Goal: Ask a question

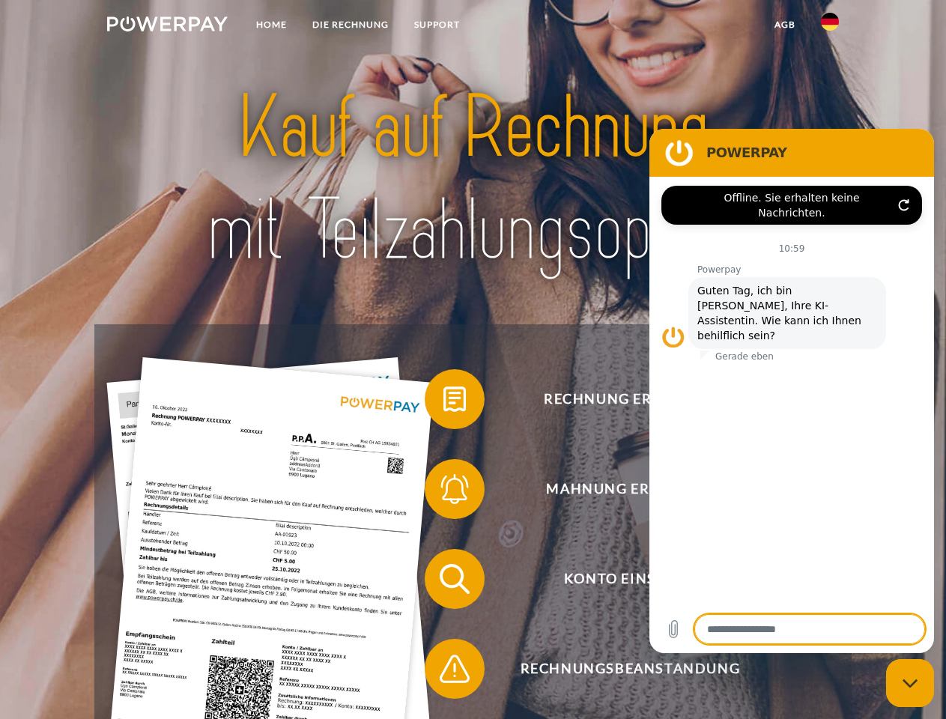
click at [167, 26] on img at bounding box center [167, 23] width 121 height 15
click at [830, 26] on img at bounding box center [830, 22] width 18 height 18
click at [785, 25] on link "agb" at bounding box center [785, 24] width 46 height 27
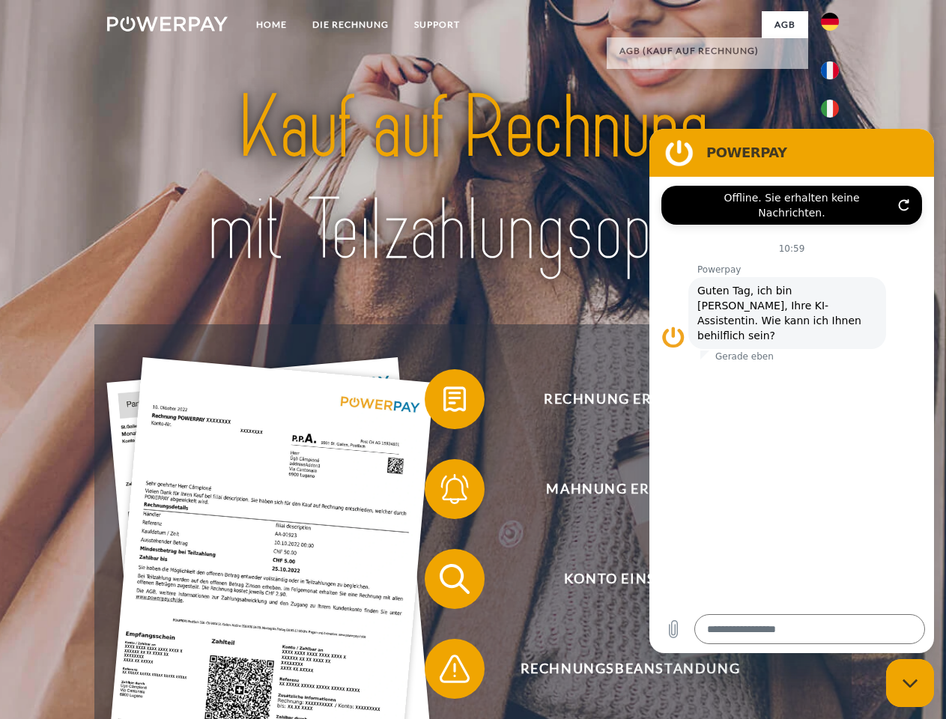
click at [444, 402] on span at bounding box center [432, 399] width 75 height 75
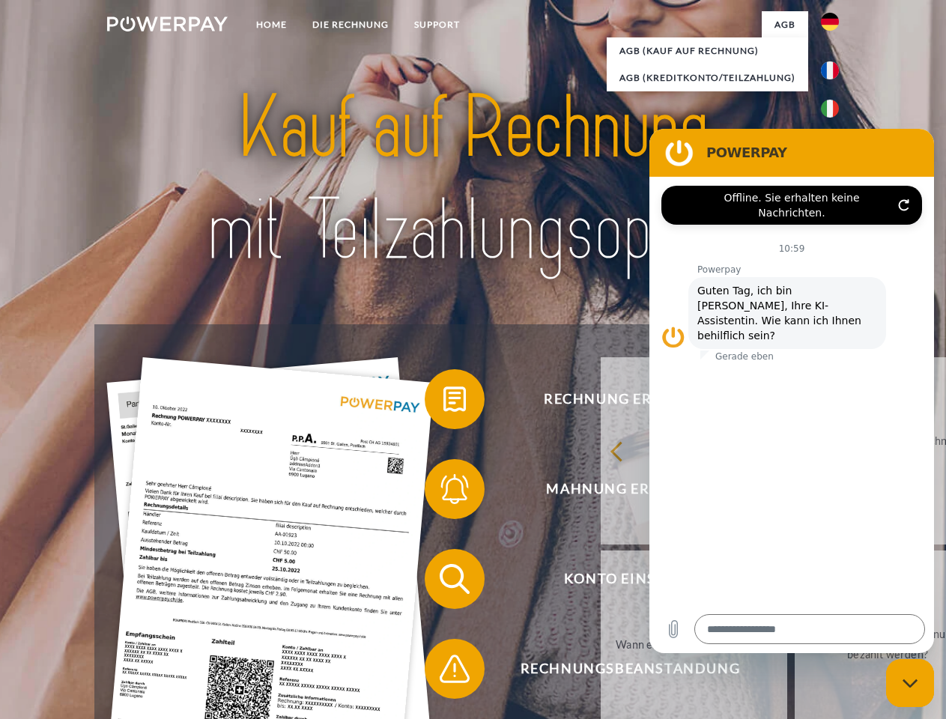
click at [444, 492] on div "Rechnung erhalten? Mahnung erhalten? Konto einsehen" at bounding box center [472, 623] width 757 height 599
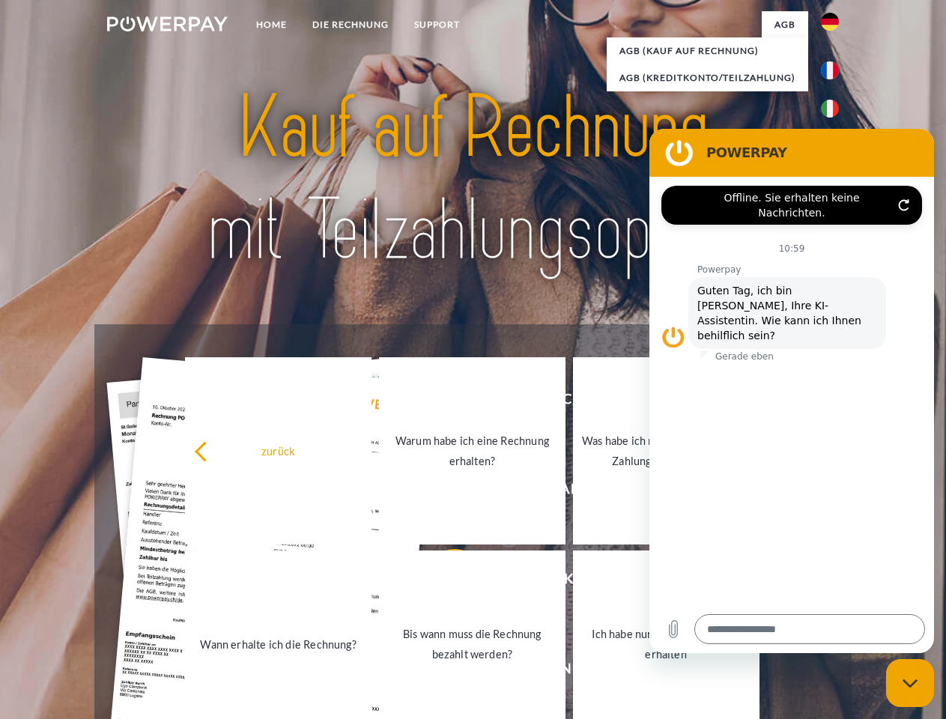
click at [444, 582] on link "Bis wann muss die Rechnung bezahlt werden?" at bounding box center [472, 644] width 187 height 187
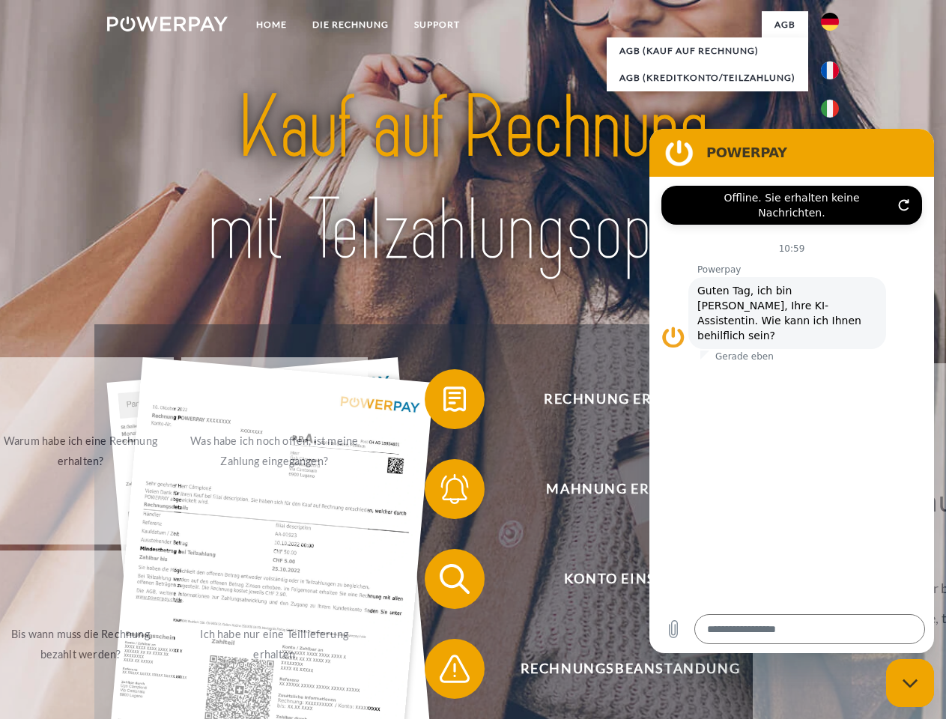
click at [444, 672] on span at bounding box center [432, 669] width 75 height 75
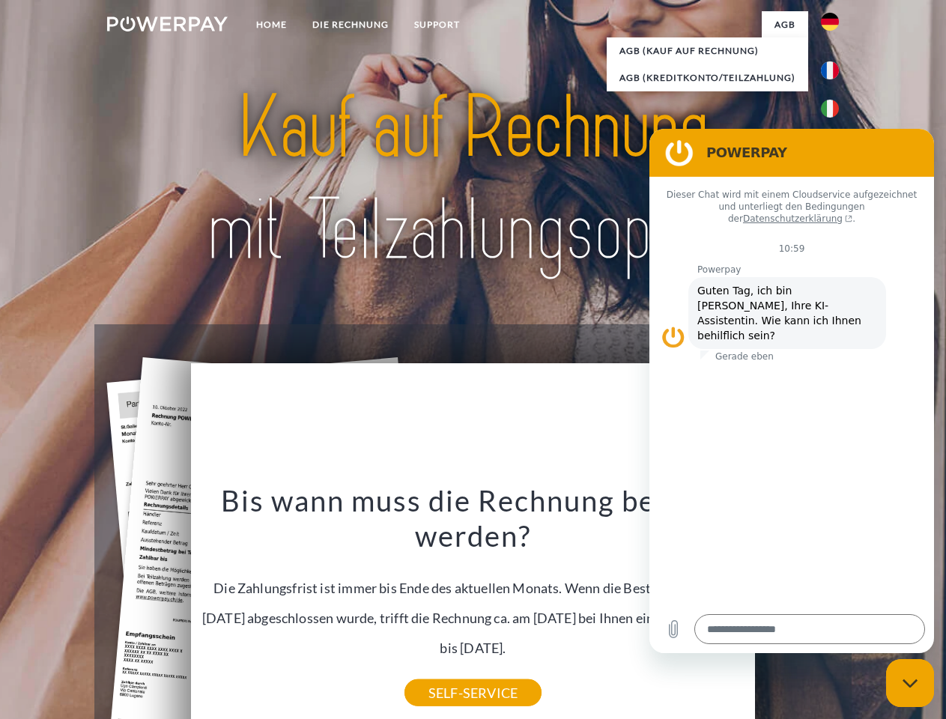
click at [910, 683] on icon "Messaging-Fenster schließen" at bounding box center [911, 684] width 16 height 10
type textarea "*"
